Goal: Check status: Check status

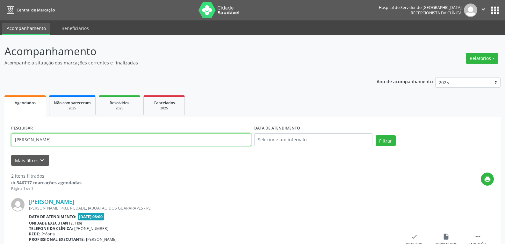
drag, startPoint x: 59, startPoint y: 135, endPoint x: 0, endPoint y: 132, distance: 59.0
click at [0, 132] on div "Acompanhamento Acompanhe a situação das marcações correntes e finalizadas Relat…" at bounding box center [252, 215] width 505 height 361
type input "[PERSON_NAME][DATE]"
click at [375, 135] on button "Filtrar" at bounding box center [385, 140] width 20 height 11
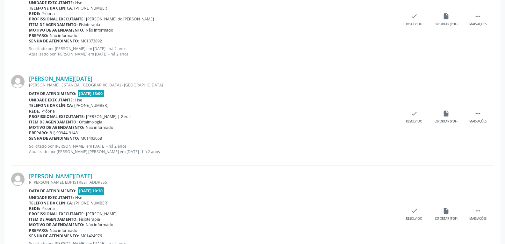
scroll to position [1436, 0]
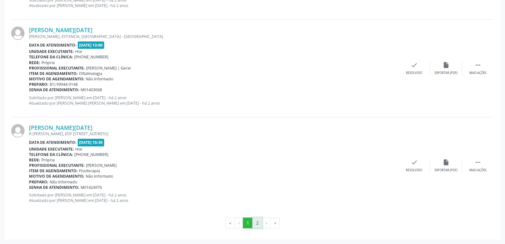
click at [260, 224] on button "2" at bounding box center [257, 222] width 10 height 11
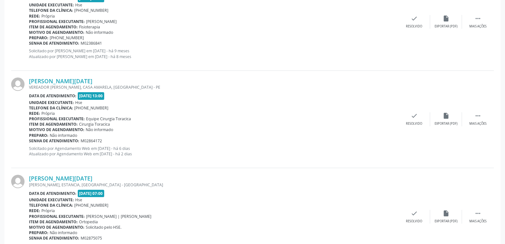
scroll to position [560, 0]
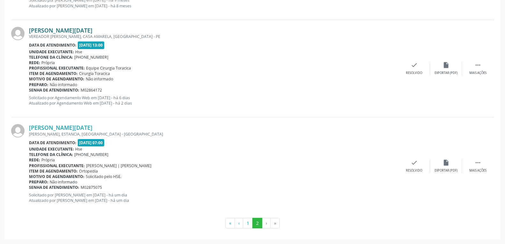
click at [54, 31] on link "[PERSON_NAME][DATE]" at bounding box center [60, 30] width 63 height 7
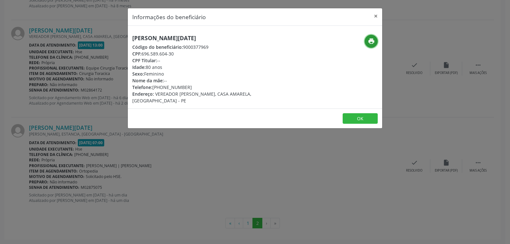
click at [371, 43] on icon "print" at bounding box center [371, 41] width 7 height 7
drag, startPoint x: 141, startPoint y: 53, endPoint x: 198, endPoint y: 53, distance: 57.3
click at [198, 53] on div "CPF: 696.589.604-30" at bounding box center [212, 53] width 161 height 7
copy div "696.589.604-30"
drag, startPoint x: 167, startPoint y: 87, endPoint x: 194, endPoint y: 87, distance: 27.4
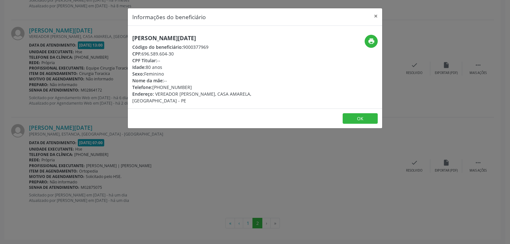
click at [194, 87] on div "Telefone: [PHONE_NUMBER]" at bounding box center [212, 87] width 161 height 7
copy div "835-8999"
click at [377, 16] on button "×" at bounding box center [375, 16] width 13 height 16
